Goal: Task Accomplishment & Management: Use online tool/utility

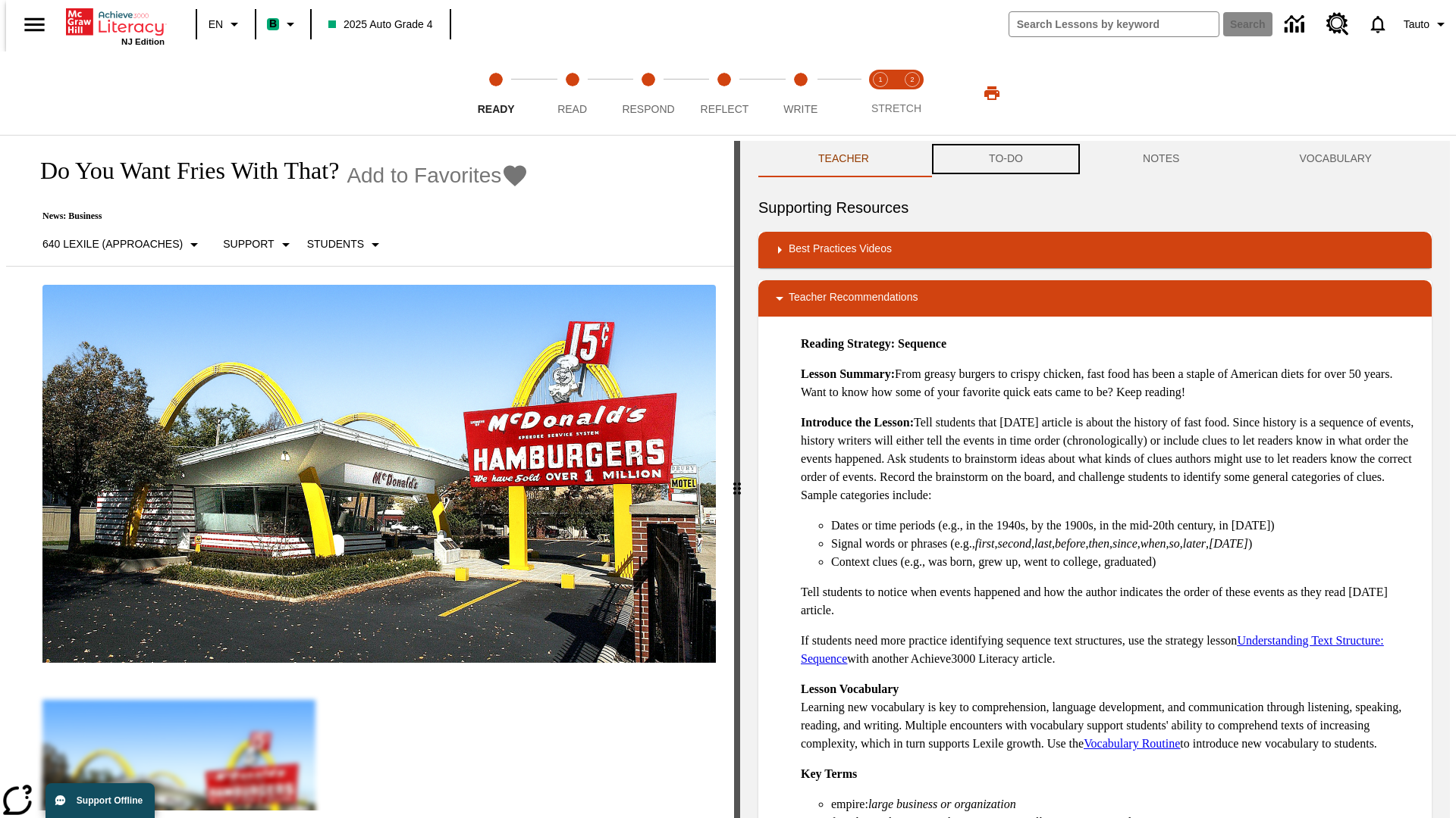
click at [1005, 159] on button "TO-DO" at bounding box center [1006, 159] width 154 height 36
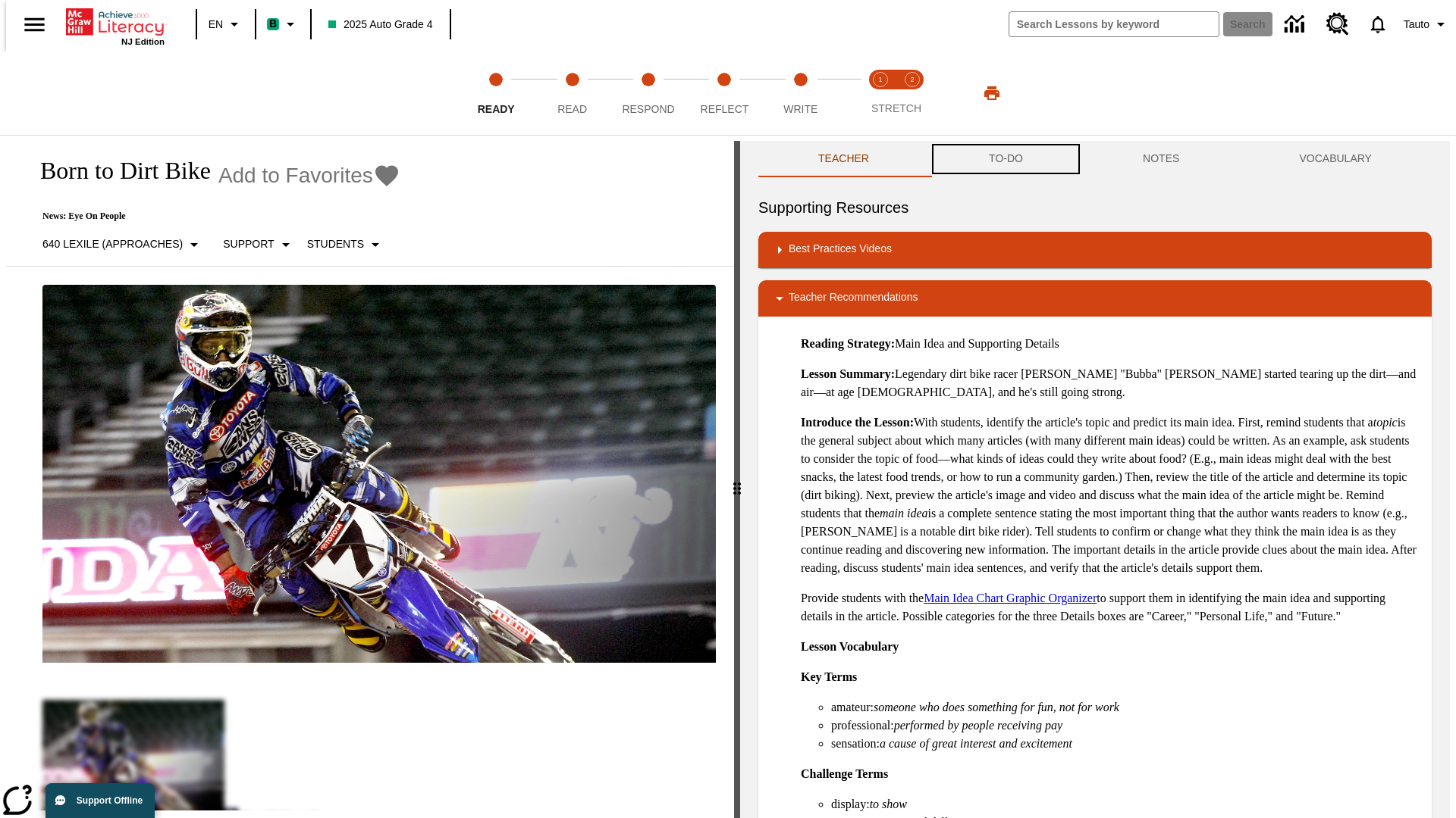
click at [1005, 159] on button "TO-DO" at bounding box center [1006, 159] width 154 height 36
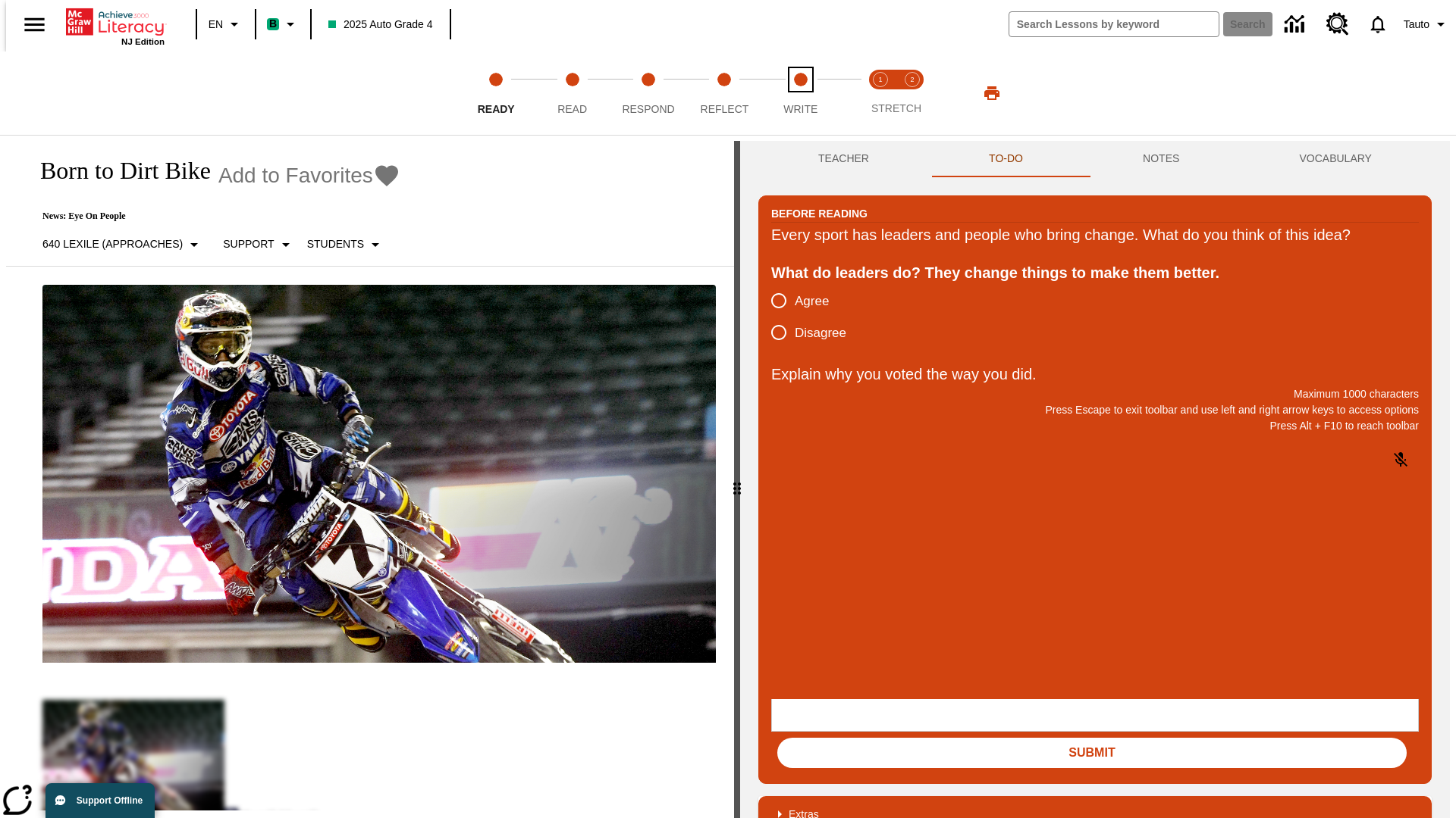
click at [800, 93] on span "Write" at bounding box center [801, 102] width 34 height 27
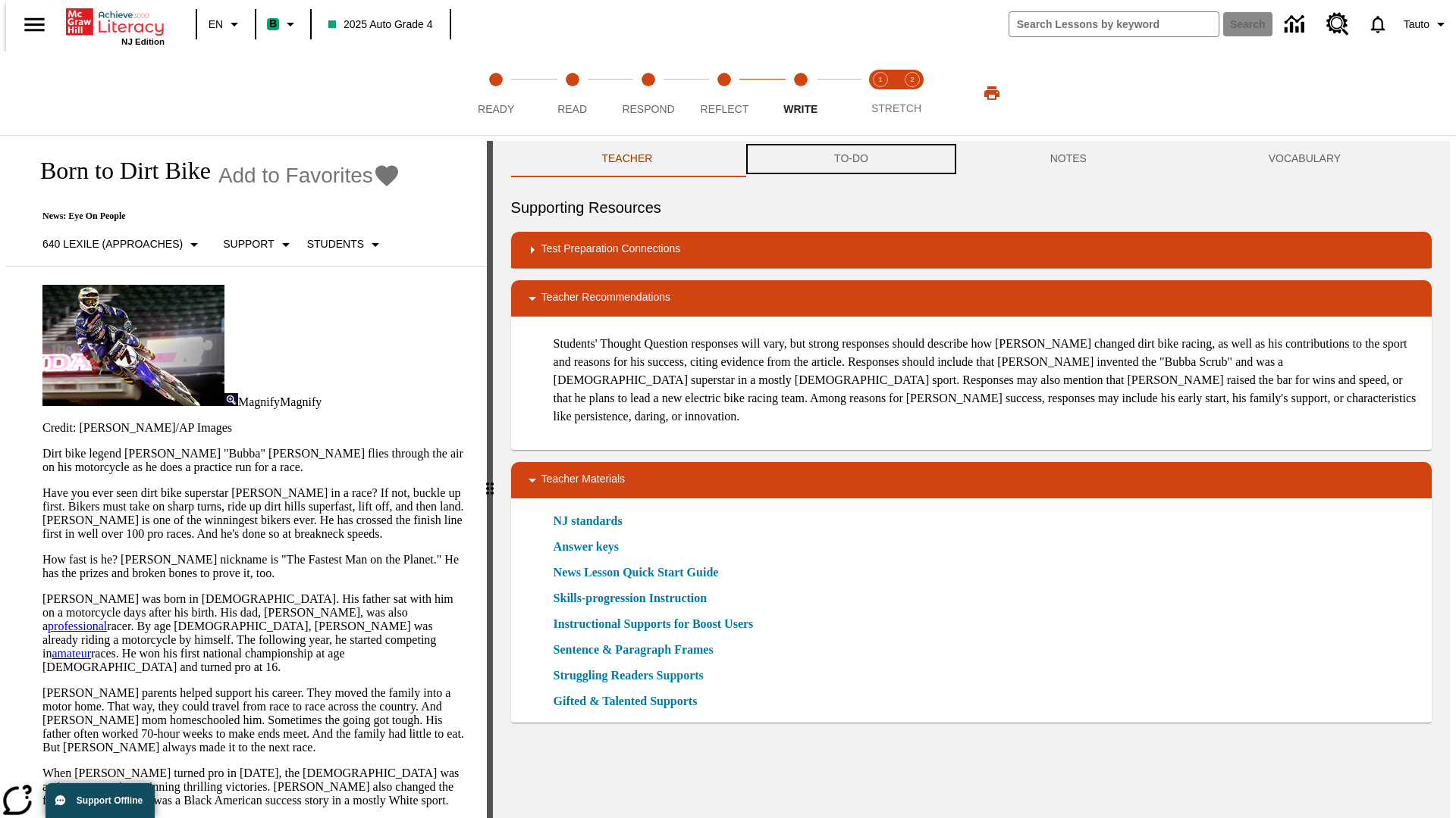
scroll to position [1, 0]
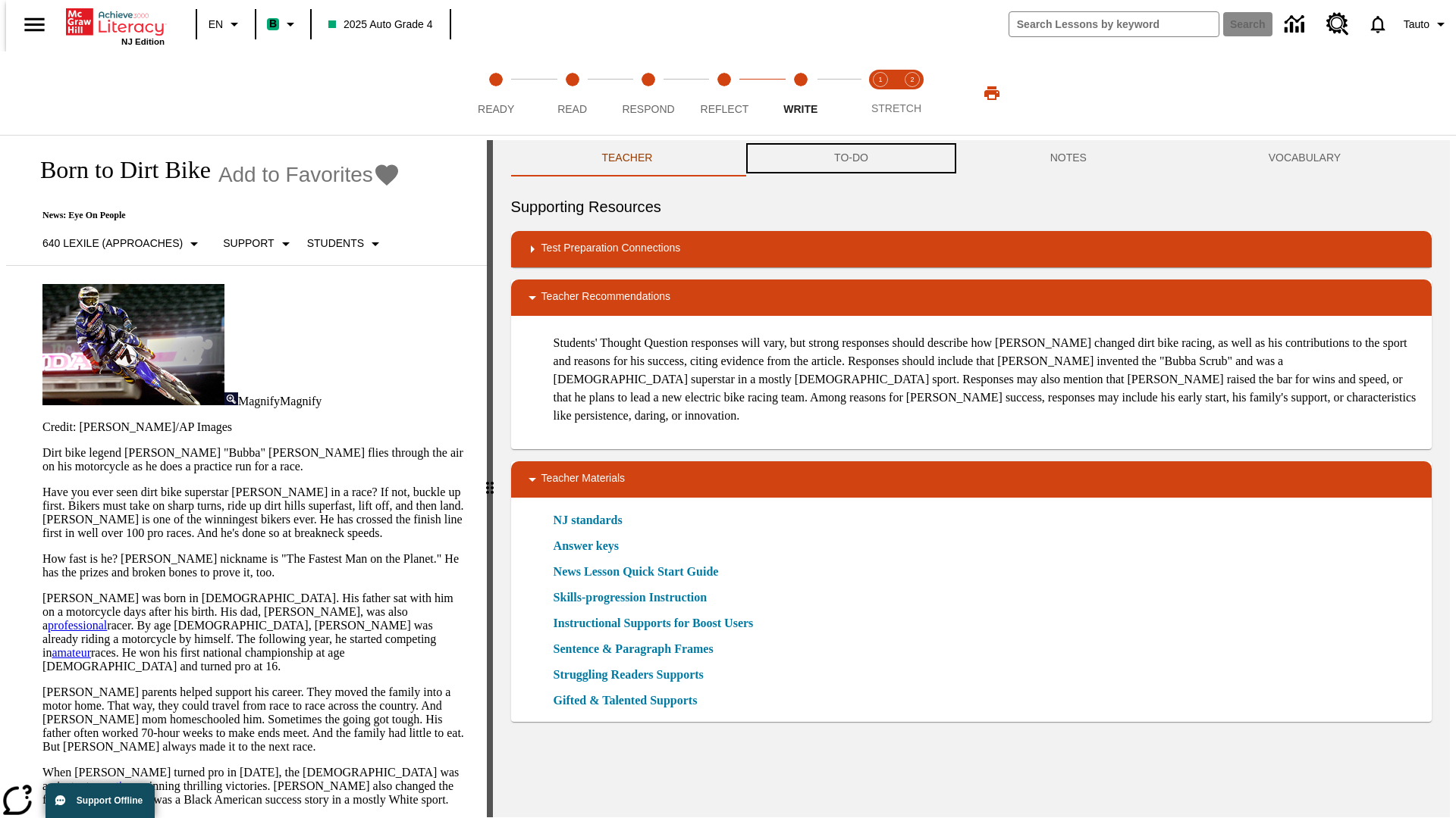
click at [850, 159] on button "TO-DO" at bounding box center [851, 158] width 216 height 36
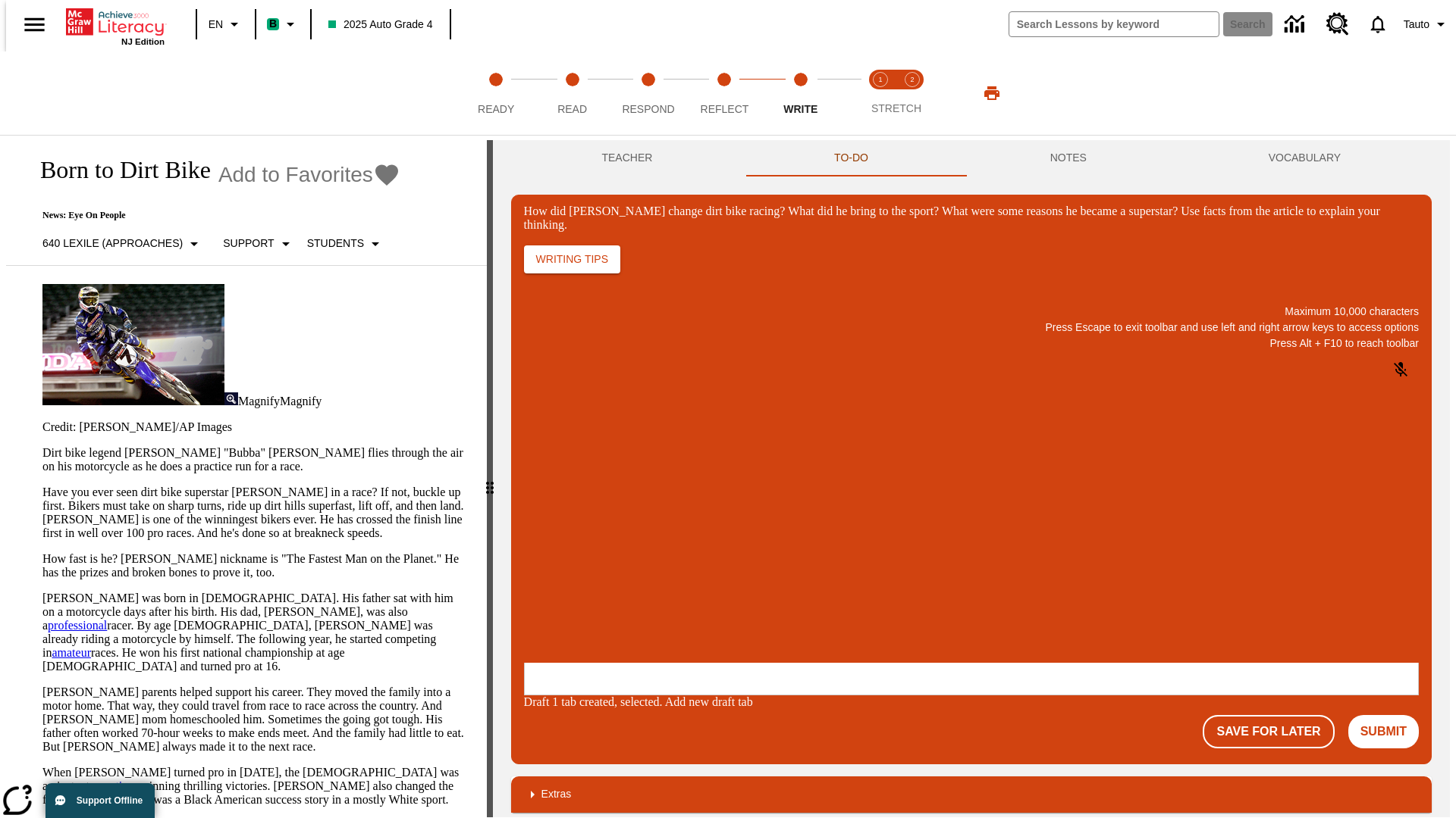
scroll to position [0, 0]
click at [745, 566] on p "One change [PERSON_NAME] brought to dirt bike racing was…" at bounding box center [637, 571] width 215 height 27
click at [555, 505] on span "Copy" at bounding box center [542, 511] width 25 height 12
click at [745, 566] on p "How did Stewart change dirt bike racing? What did he bring to the sport? What w…" at bounding box center [637, 565] width 215 height 14
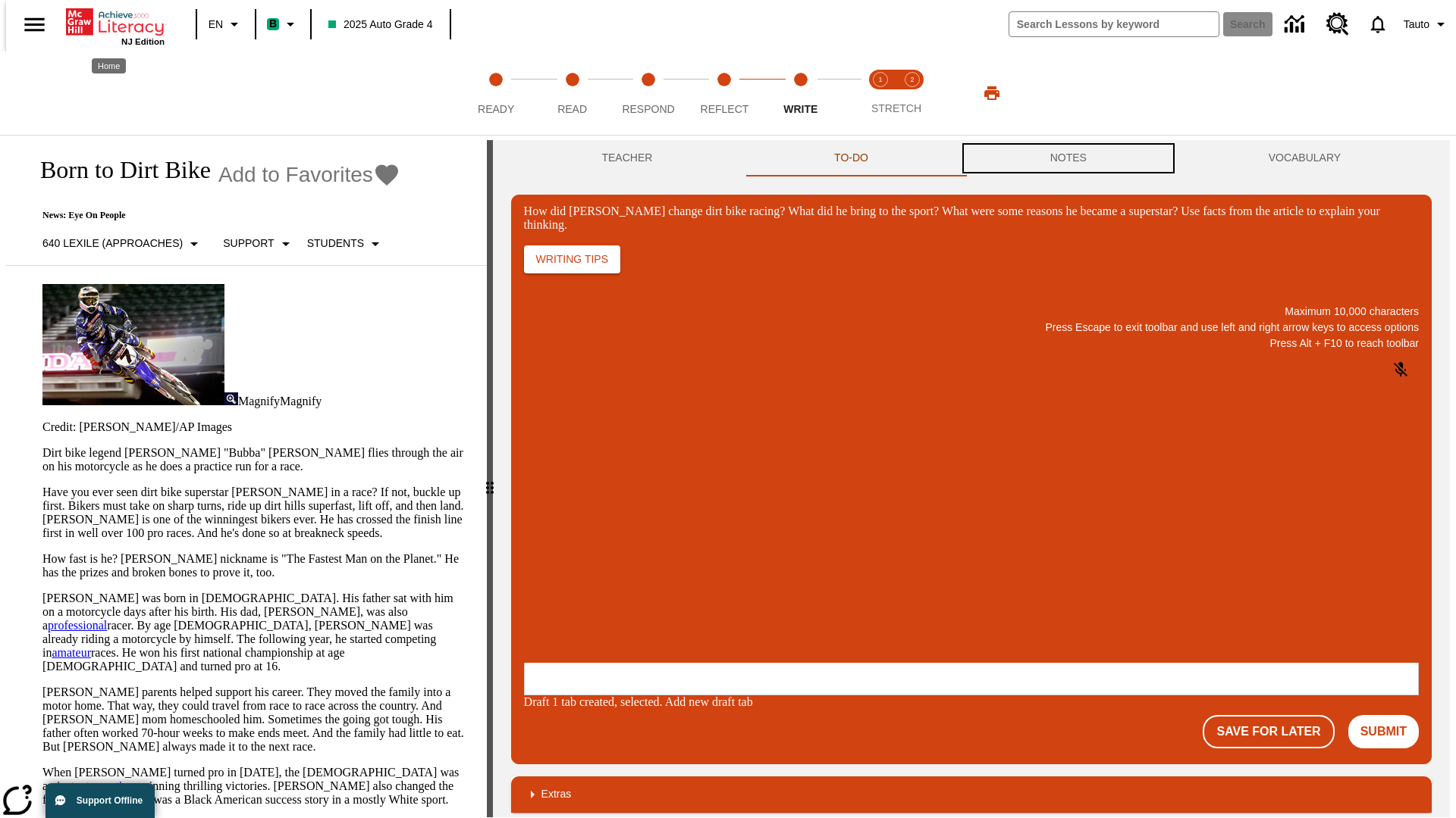
click at [1071, 158] on button "NOTES" at bounding box center [1068, 158] width 218 height 36
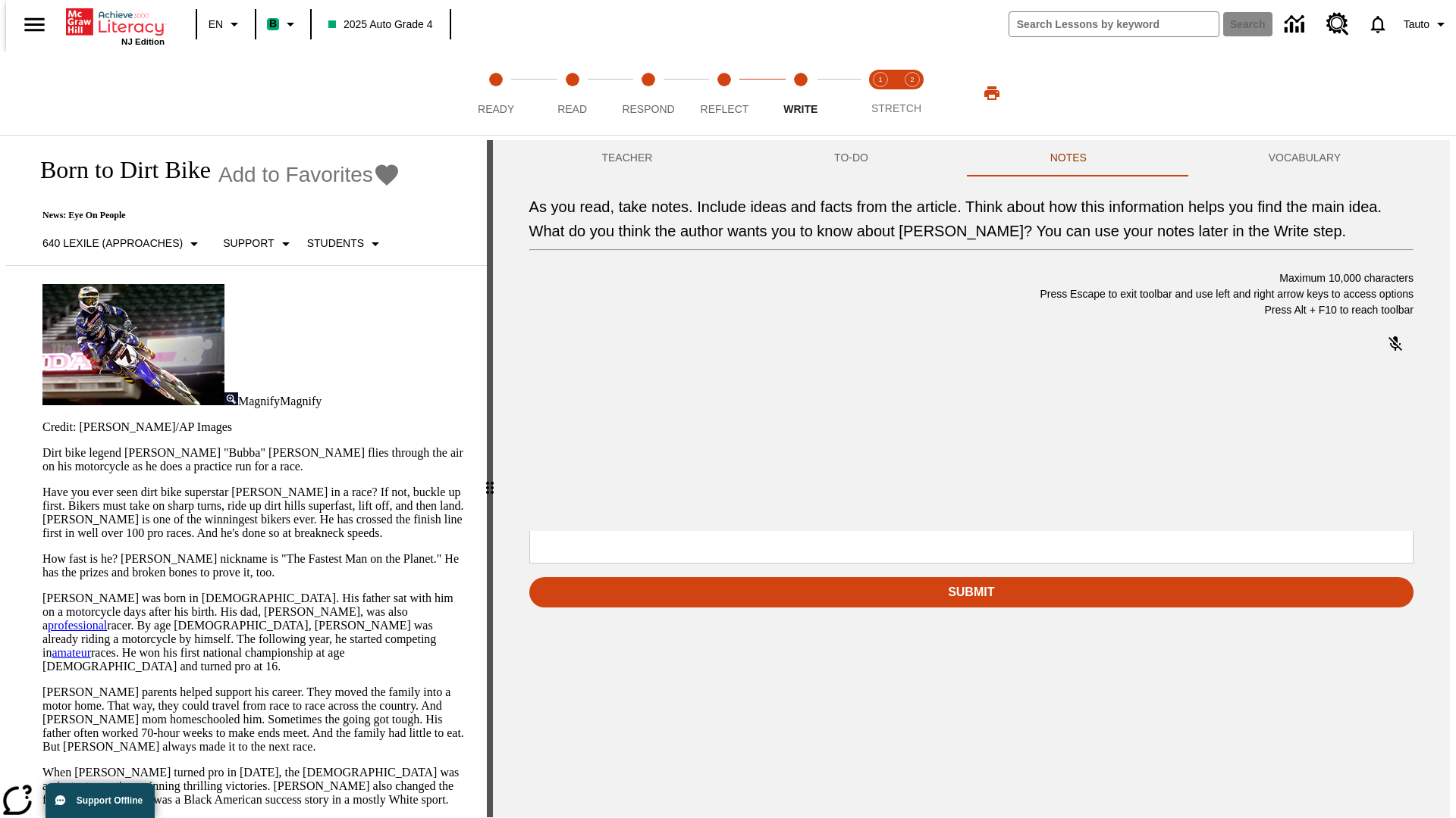
click at [750, 435] on p "As you read, take notes. Include ideas and facts from the article. Think about …" at bounding box center [641, 434] width 215 height 14
click at [626, 385] on span "Copy" at bounding box center [638, 379] width 25 height 12
